Goal: Information Seeking & Learning: Learn about a topic

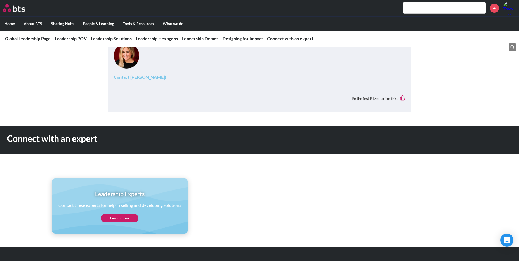
scroll to position [2355, 0]
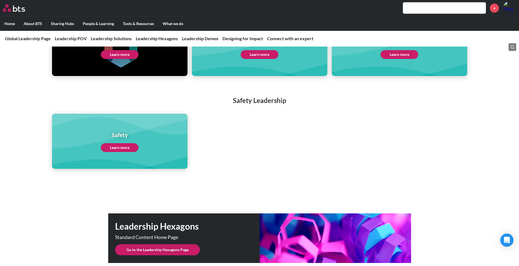
scroll to position [1239, 0]
